Goal: Task Accomplishment & Management: Manage account settings

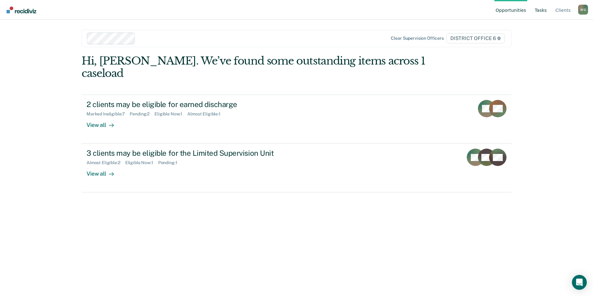
click at [538, 14] on link "Tasks" at bounding box center [540, 10] width 15 height 20
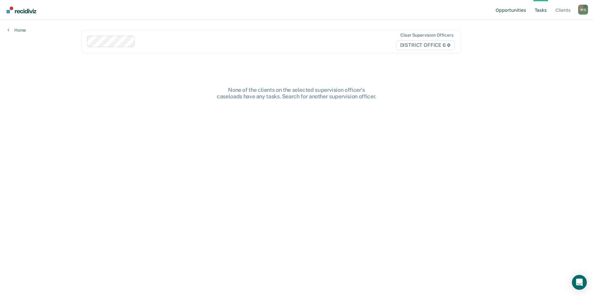
click at [503, 14] on link "Opportunities" at bounding box center [510, 10] width 33 height 20
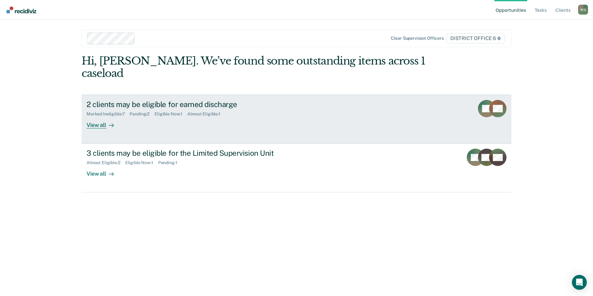
click at [225, 117] on div "Almost Eligible : 1" at bounding box center [206, 113] width 38 height 5
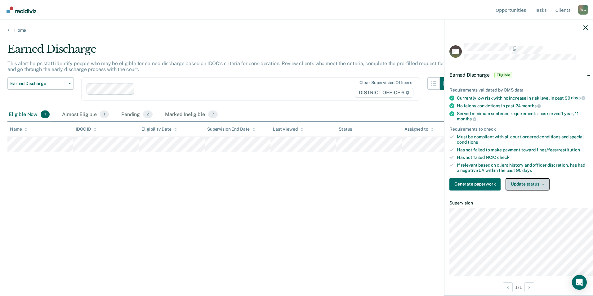
click at [506, 190] on button "Update status" at bounding box center [528, 184] width 44 height 12
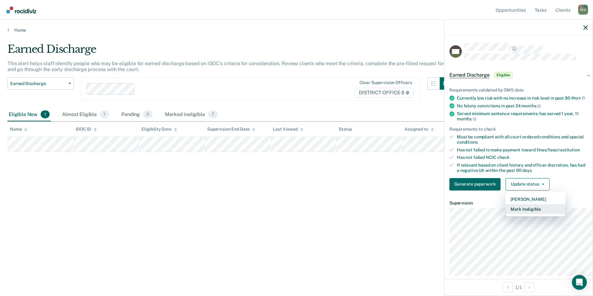
click at [506, 214] on button "Mark Ineligible" at bounding box center [536, 209] width 60 height 10
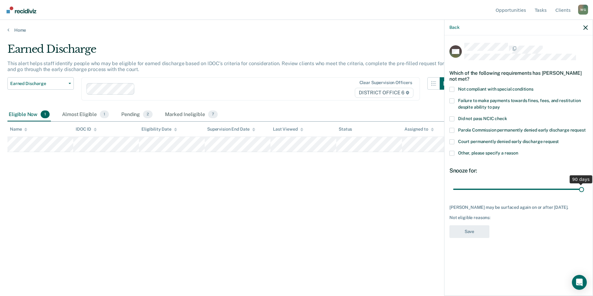
drag, startPoint x: 470, startPoint y: 229, endPoint x: 594, endPoint y: 243, distance: 124.6
type input "90"
click at [584, 195] on input "range" at bounding box center [518, 189] width 131 height 11
click at [449, 156] on span at bounding box center [451, 153] width 5 height 5
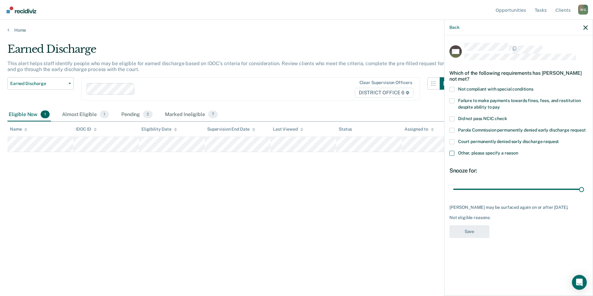
click at [518, 151] on input "Other, please specify a reason" at bounding box center [518, 151] width 0 height 0
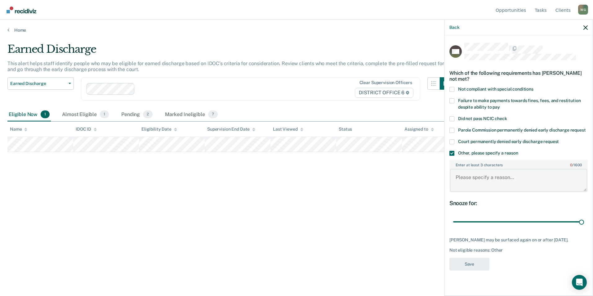
click at [462, 192] on textarea "Enter at least 3 characters 0 / 1600" at bounding box center [518, 180] width 137 height 23
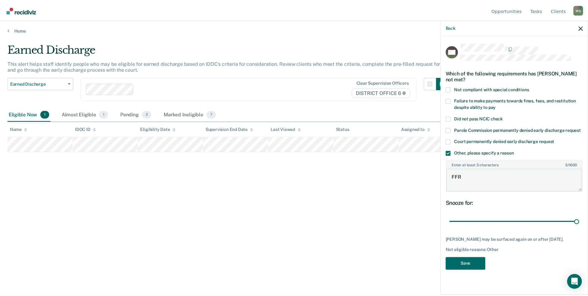
scroll to position [48, 0]
type textarea "F"
type textarea "Outstanding FFR"
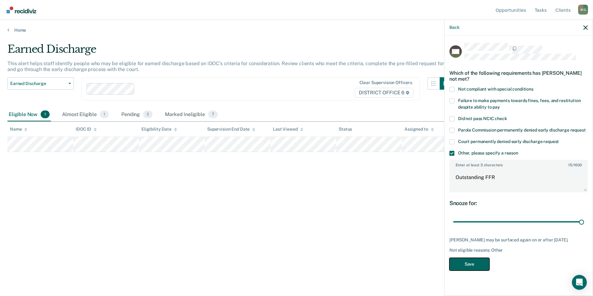
click at [449, 270] on button "Save" at bounding box center [469, 264] width 40 height 13
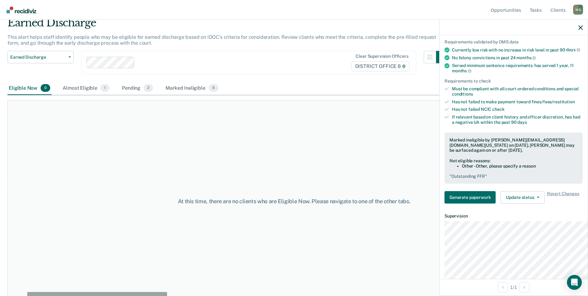
scroll to position [40, 0]
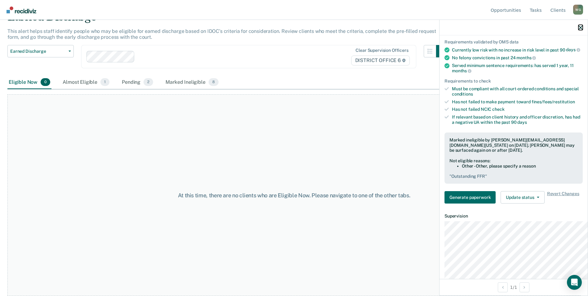
click at [581, 30] on icon "button" at bounding box center [581, 27] width 4 height 4
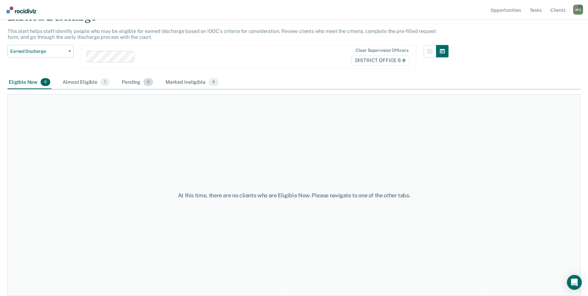
click at [154, 89] on div "Pending 2" at bounding box center [138, 83] width 34 height 14
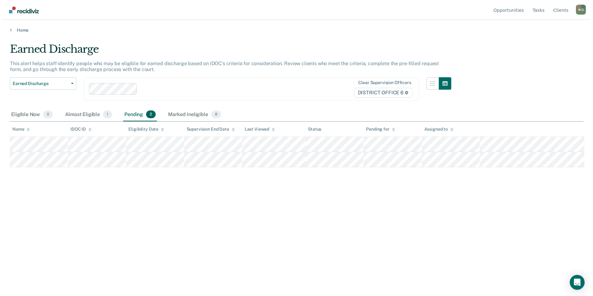
scroll to position [0, 0]
click at [92, 122] on div "Almost Eligible 1" at bounding box center [85, 115] width 49 height 14
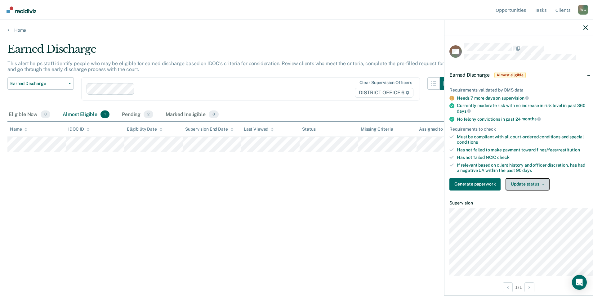
click at [509, 190] on button "Update status" at bounding box center [528, 184] width 44 height 12
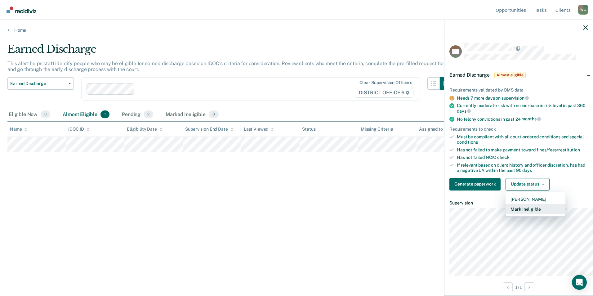
click at [510, 214] on button "Mark Ineligible" at bounding box center [536, 209] width 60 height 10
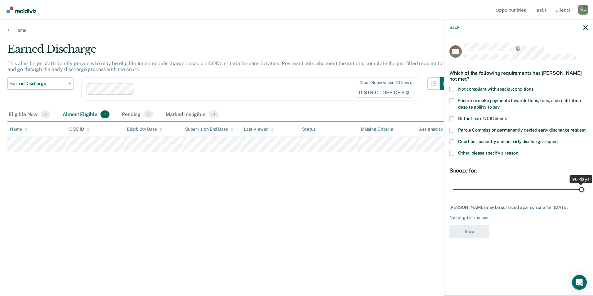
drag, startPoint x: 471, startPoint y: 231, endPoint x: 594, endPoint y: 226, distance: 122.6
type input "90"
click at [584, 195] on input "range" at bounding box center [518, 189] width 131 height 11
click at [449, 156] on span at bounding box center [451, 153] width 5 height 5
click at [518, 151] on input "Other, please specify a reason" at bounding box center [518, 151] width 0 height 0
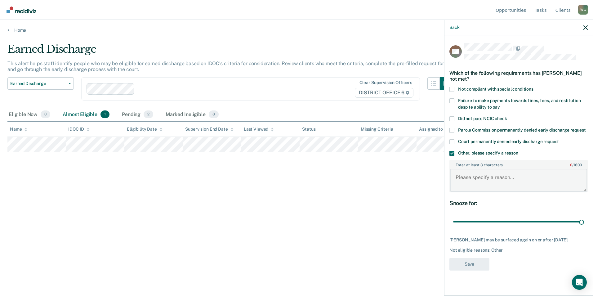
click at [450, 192] on textarea "Enter at least 3 characters 0 / 1600" at bounding box center [518, 180] width 137 height 23
type textarea "Wood Court participant in Phase 3"
click at [449, 270] on button "Save" at bounding box center [469, 264] width 40 height 13
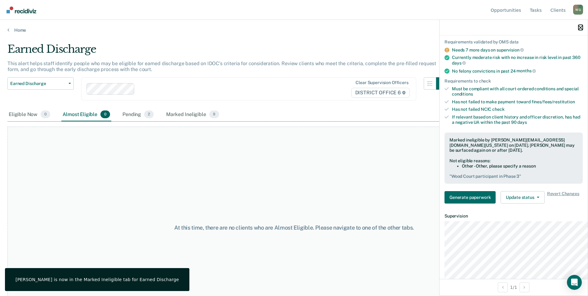
click at [579, 30] on icon "button" at bounding box center [581, 27] width 4 height 4
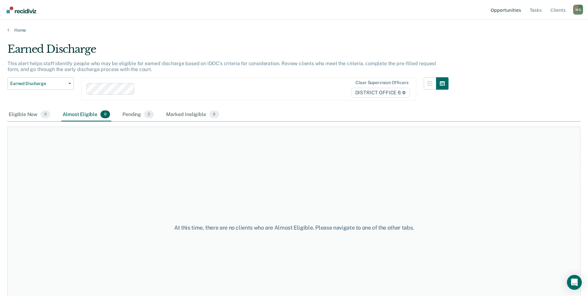
click at [497, 11] on link "Opportunities" at bounding box center [506, 10] width 33 height 20
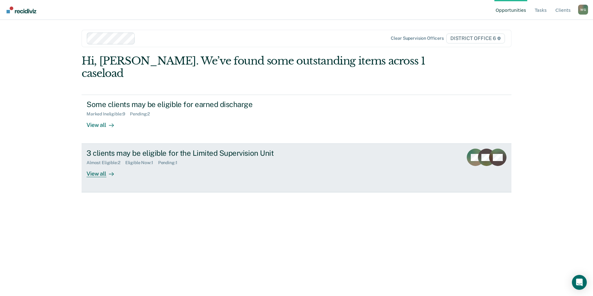
click at [96, 177] on div "View all" at bounding box center [104, 171] width 35 height 12
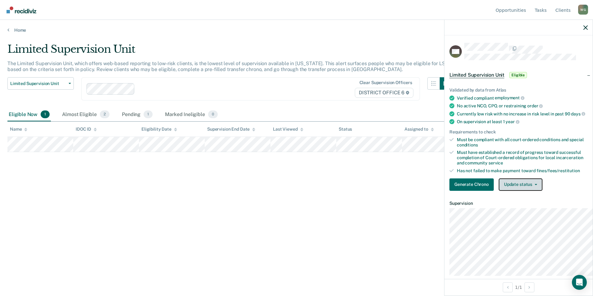
click at [503, 191] on button "Update status" at bounding box center [521, 184] width 44 height 12
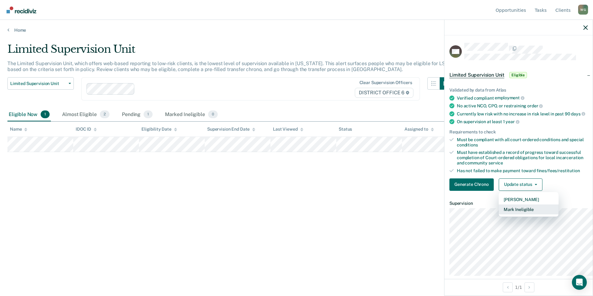
click at [499, 214] on button "Mark Ineligible" at bounding box center [529, 209] width 60 height 10
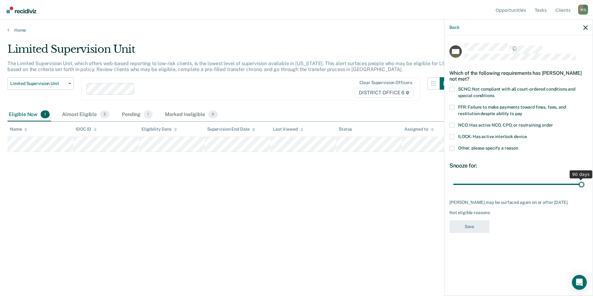
drag, startPoint x: 470, startPoint y: 217, endPoint x: 594, endPoint y: 232, distance: 124.9
type input "90"
click at [584, 190] on input "range" at bounding box center [518, 184] width 131 height 11
click at [449, 151] on span at bounding box center [451, 148] width 5 height 5
click at [518, 146] on input "Other, please specify a reason" at bounding box center [518, 146] width 0 height 0
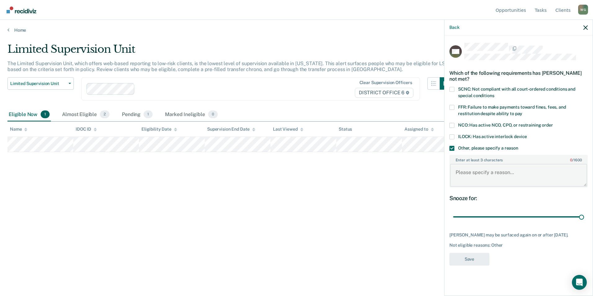
click at [450, 187] on textarea "Enter at least 3 characters 0 / 1600" at bounding box center [518, 175] width 137 height 23
type textarea "FFR"
click at [449, 265] on button "Save" at bounding box center [469, 259] width 40 height 13
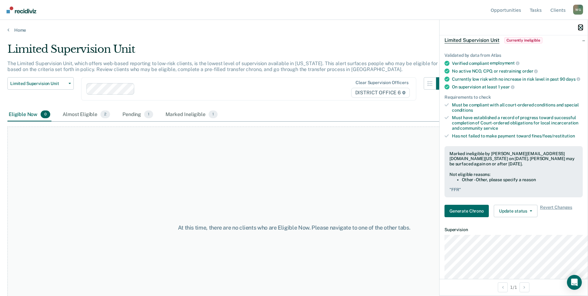
click at [580, 30] on icon "button" at bounding box center [581, 27] width 4 height 4
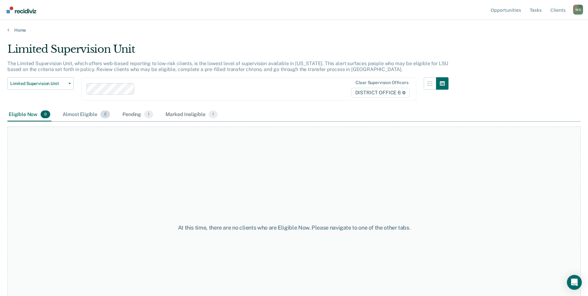
click at [111, 122] on div "Almost Eligible 2" at bounding box center [86, 115] width 50 height 14
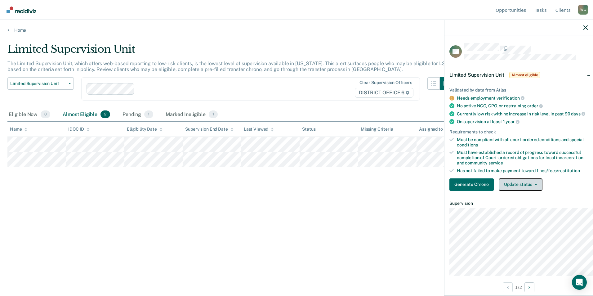
click at [502, 191] on button "Update status" at bounding box center [521, 184] width 44 height 12
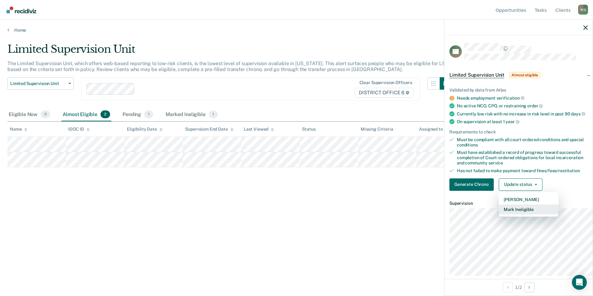
click at [500, 214] on button "Mark Ineligible" at bounding box center [529, 209] width 60 height 10
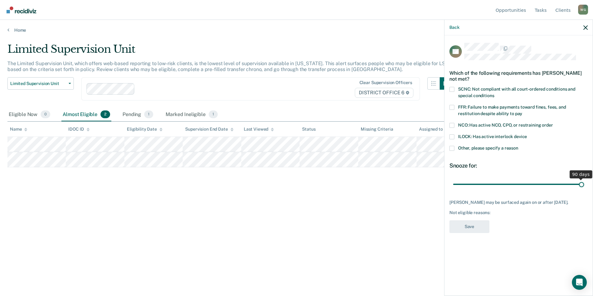
drag, startPoint x: 471, startPoint y: 217, endPoint x: 594, endPoint y: 235, distance: 123.8
type input "90"
click at [584, 190] on input "range" at bounding box center [518, 184] width 131 height 11
click at [449, 151] on span at bounding box center [451, 148] width 5 height 5
click at [518, 146] on input "Other, please specify a reason" at bounding box center [518, 146] width 0 height 0
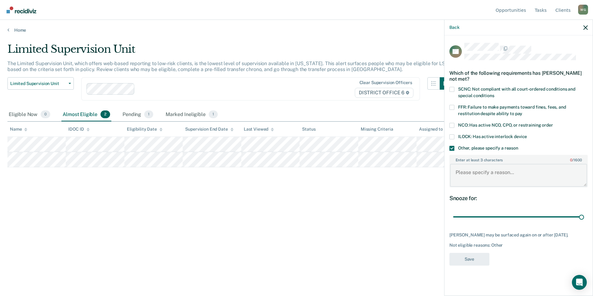
click at [450, 187] on textarea "Enter at least 3 characters 0 / 1600" at bounding box center [518, 175] width 137 height 23
type textarea "FFR"
click at [449, 265] on button "Save" at bounding box center [469, 259] width 40 height 13
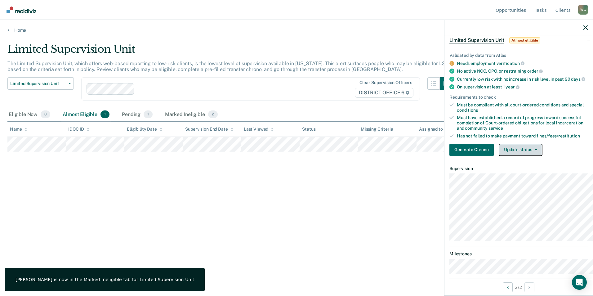
click at [504, 156] on button "Update status" at bounding box center [521, 150] width 44 height 12
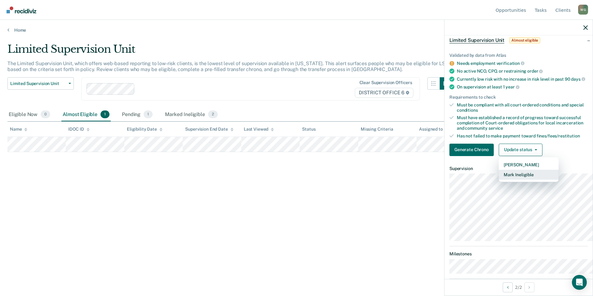
click at [499, 180] on button "Mark Ineligible" at bounding box center [529, 175] width 60 height 10
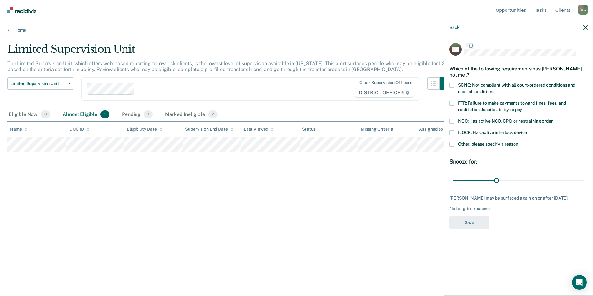
scroll to position [0, 0]
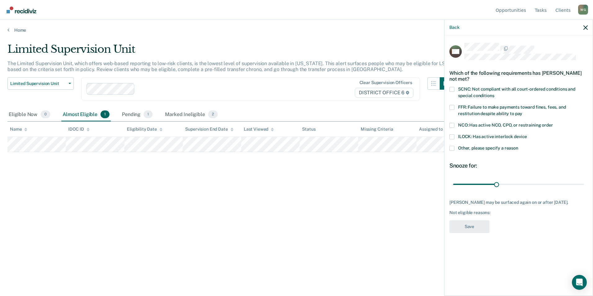
click at [449, 151] on span at bounding box center [451, 148] width 5 height 5
click at [518, 146] on input "Other, please specify a reason" at bounding box center [518, 146] width 0 height 0
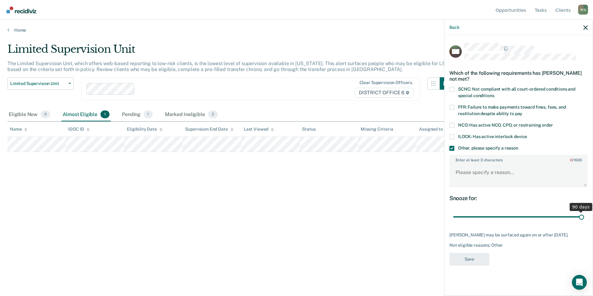
drag, startPoint x: 471, startPoint y: 258, endPoint x: 594, endPoint y: 296, distance: 128.6
type input "90"
click at [584, 222] on input "range" at bounding box center [518, 217] width 131 height 11
click at [450, 167] on textarea "Enter at least 3 characters 0 / 1600" at bounding box center [518, 175] width 137 height 23
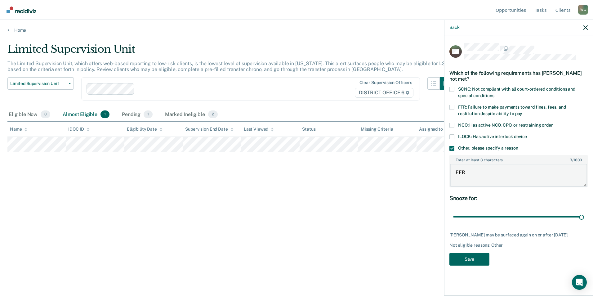
type textarea "FFR"
click at [449, 265] on button "Save" at bounding box center [469, 259] width 40 height 13
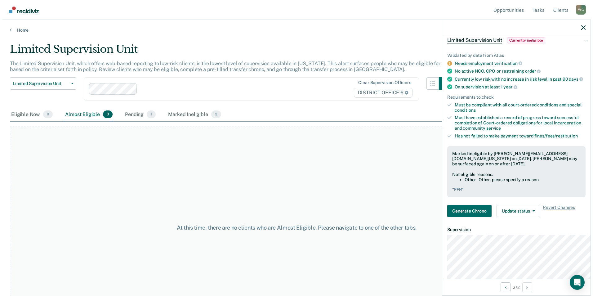
scroll to position [269, 0]
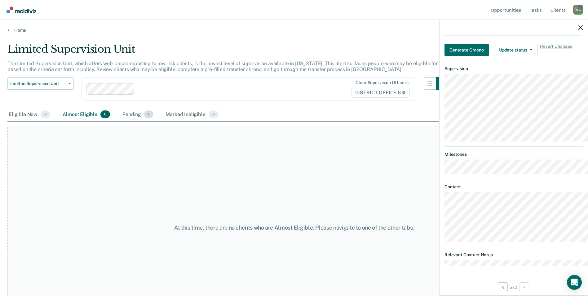
click at [154, 122] on div "Pending 1" at bounding box center [137, 115] width 33 height 14
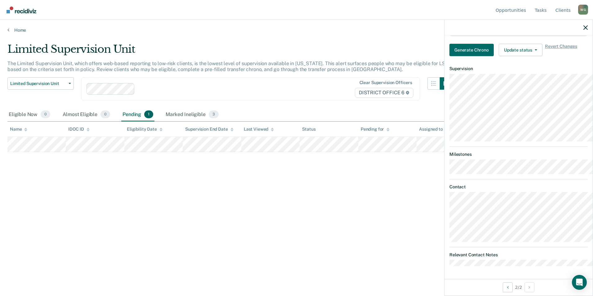
click at [582, 34] on div at bounding box center [518, 28] width 148 height 16
click at [585, 30] on icon "button" at bounding box center [585, 27] width 4 height 4
